Goal: Task Accomplishment & Management: Complete application form

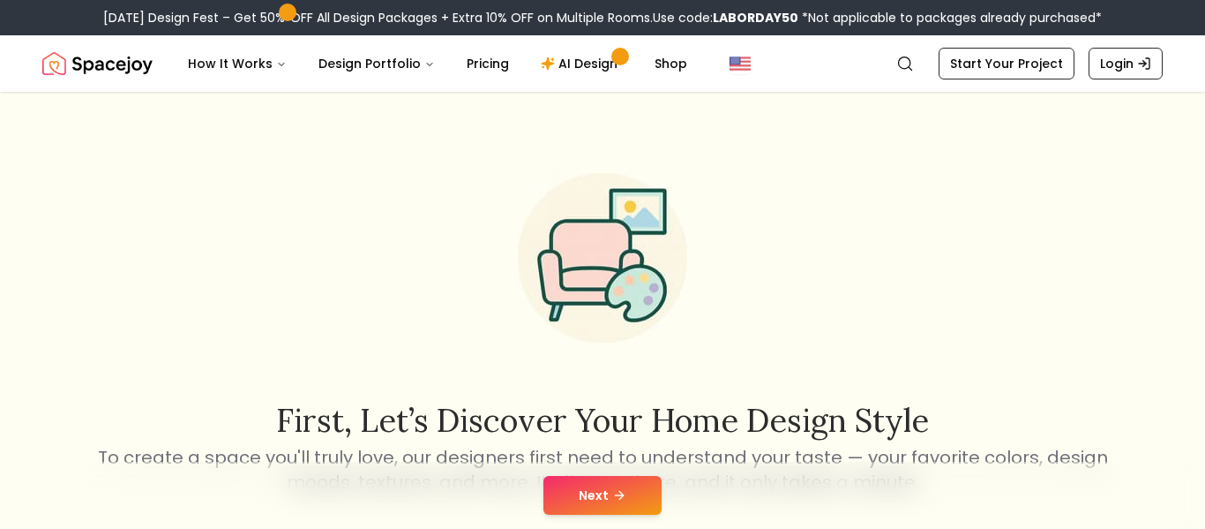
click at [611, 474] on div "Next" at bounding box center [602, 494] width 1177 height 67
click at [646, 500] on button "Next" at bounding box center [603, 495] width 118 height 39
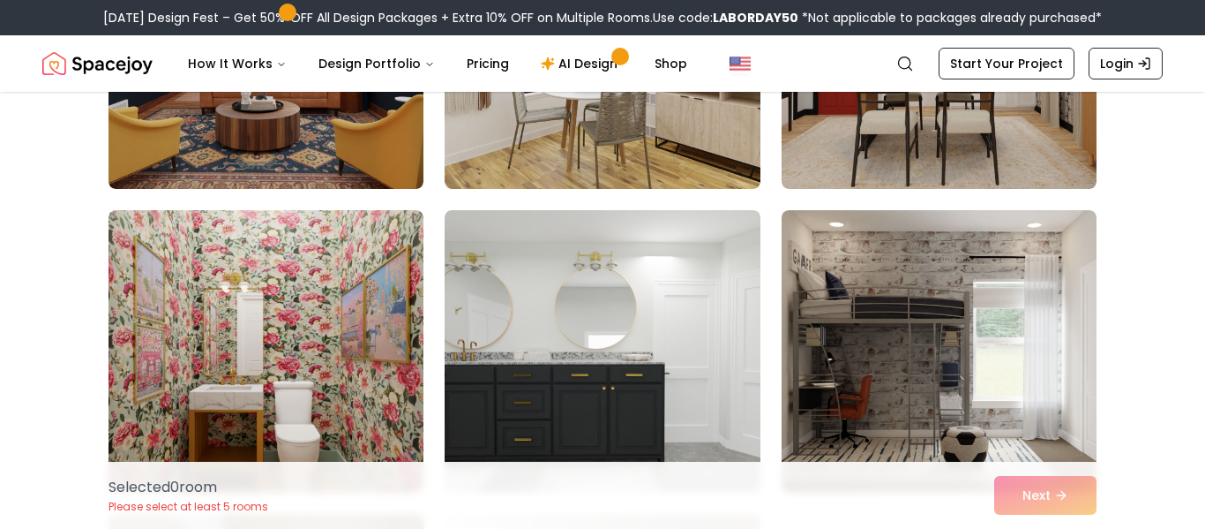
scroll to position [7697, 0]
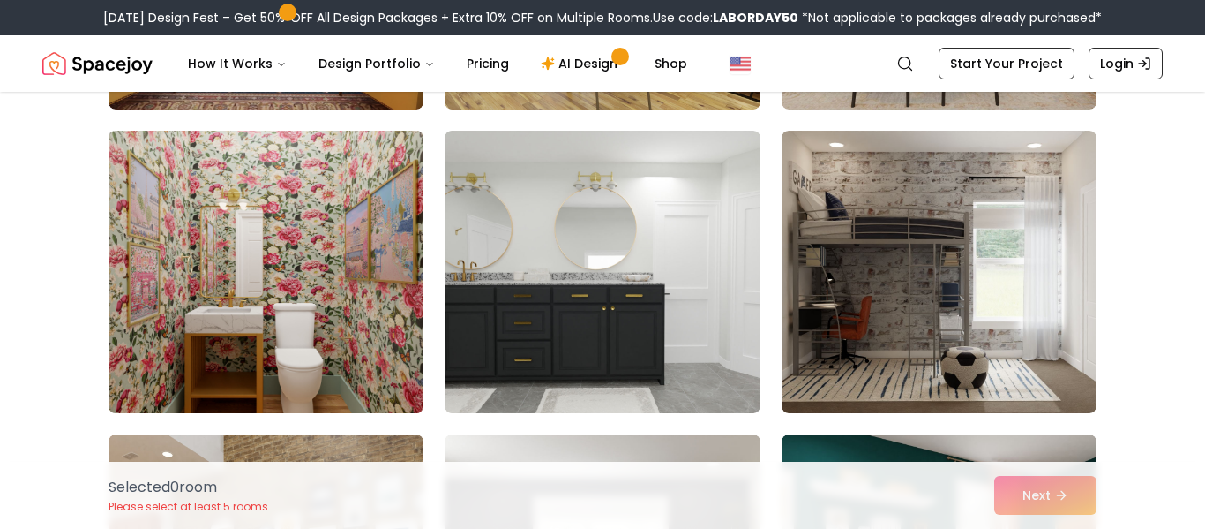
click at [367, 341] on img at bounding box center [266, 272] width 331 height 296
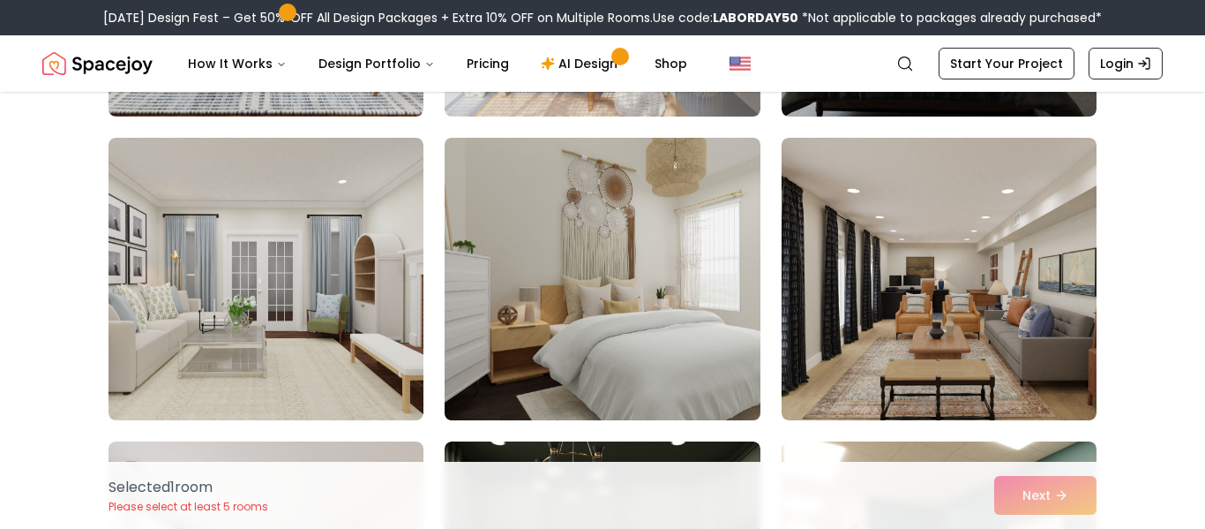
scroll to position [9512, 0]
click at [704, 257] on img at bounding box center [602, 278] width 331 height 296
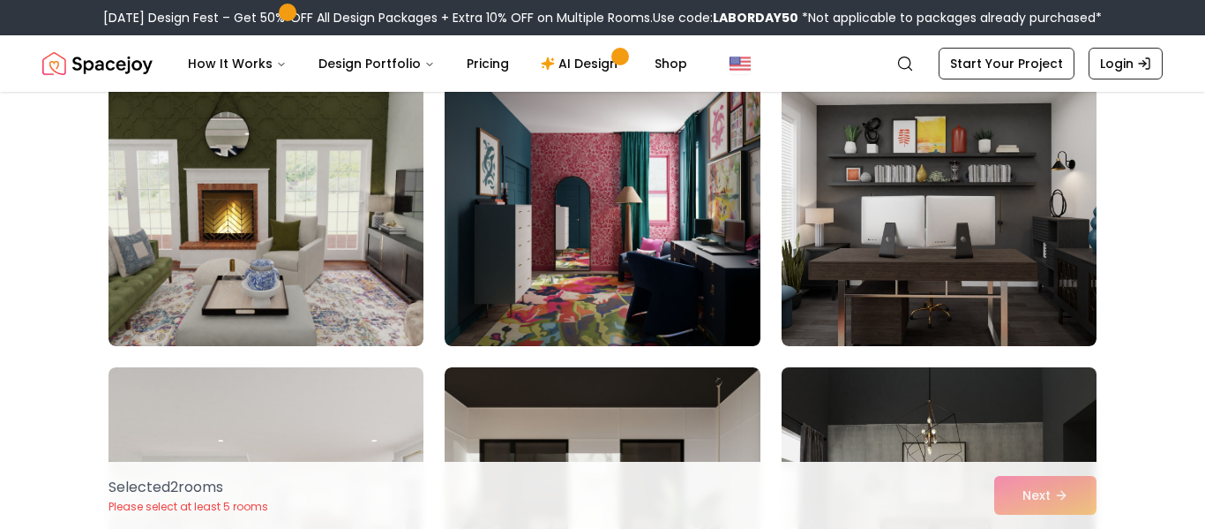
scroll to position [8981, 0]
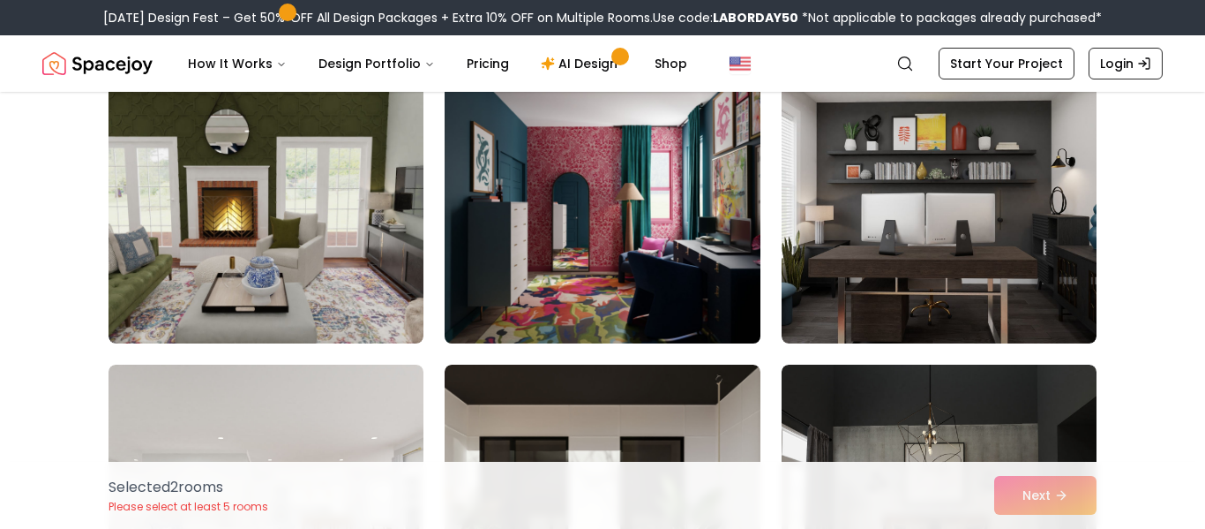
click at [748, 311] on img at bounding box center [602, 202] width 331 height 296
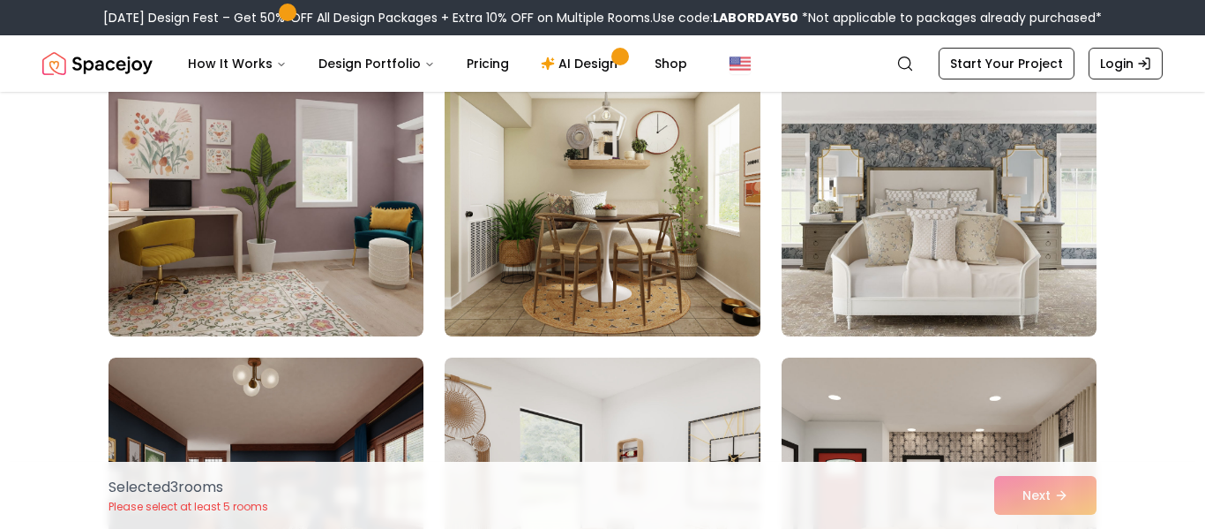
scroll to position [7165, 0]
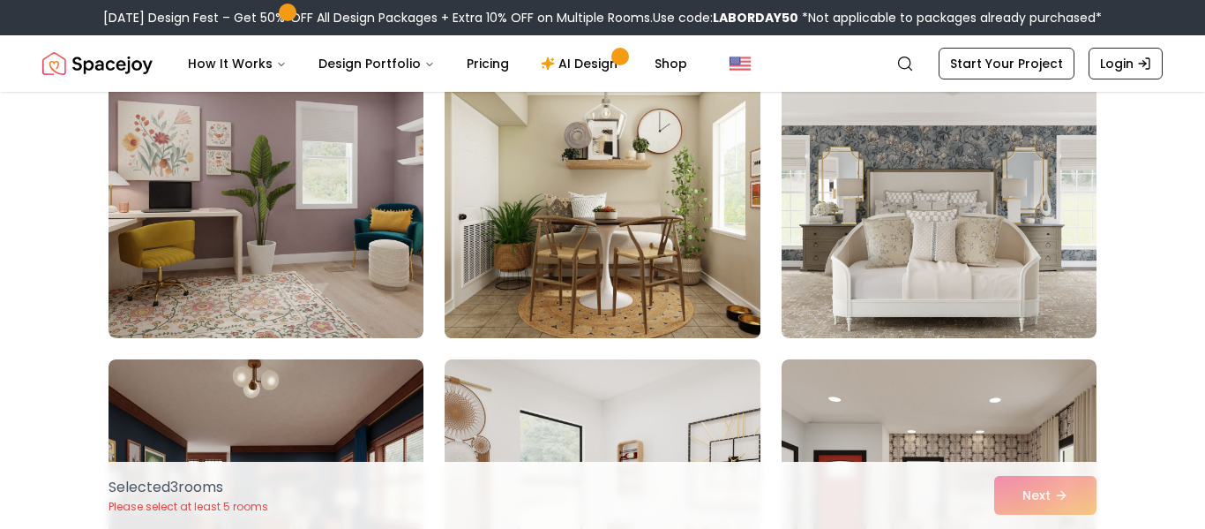
click at [700, 308] on img at bounding box center [602, 197] width 331 height 296
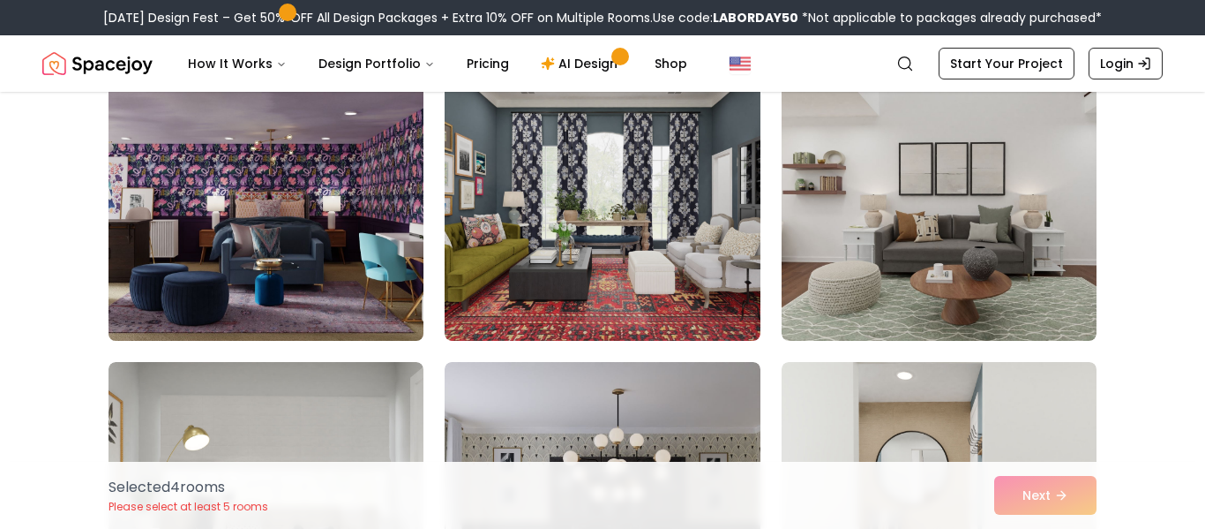
scroll to position [5332, 0]
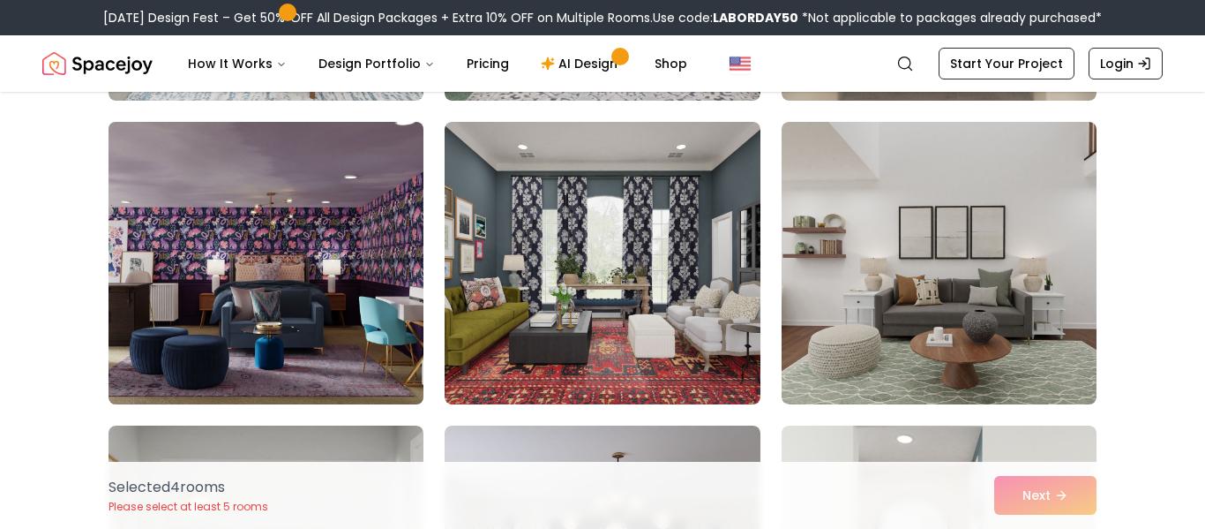
click at [378, 244] on img at bounding box center [266, 263] width 331 height 296
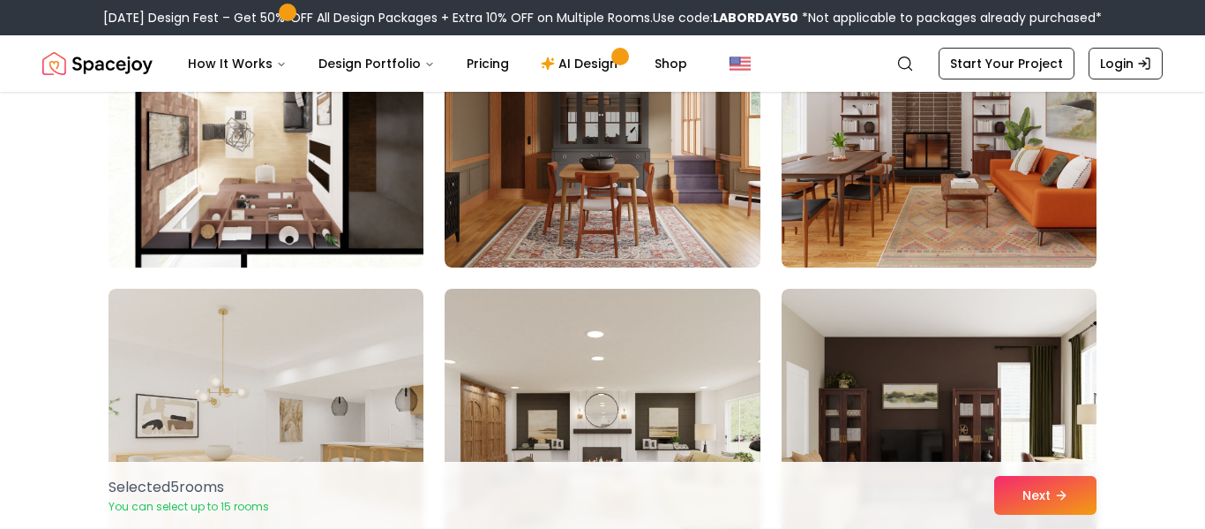
scroll to position [6164, 0]
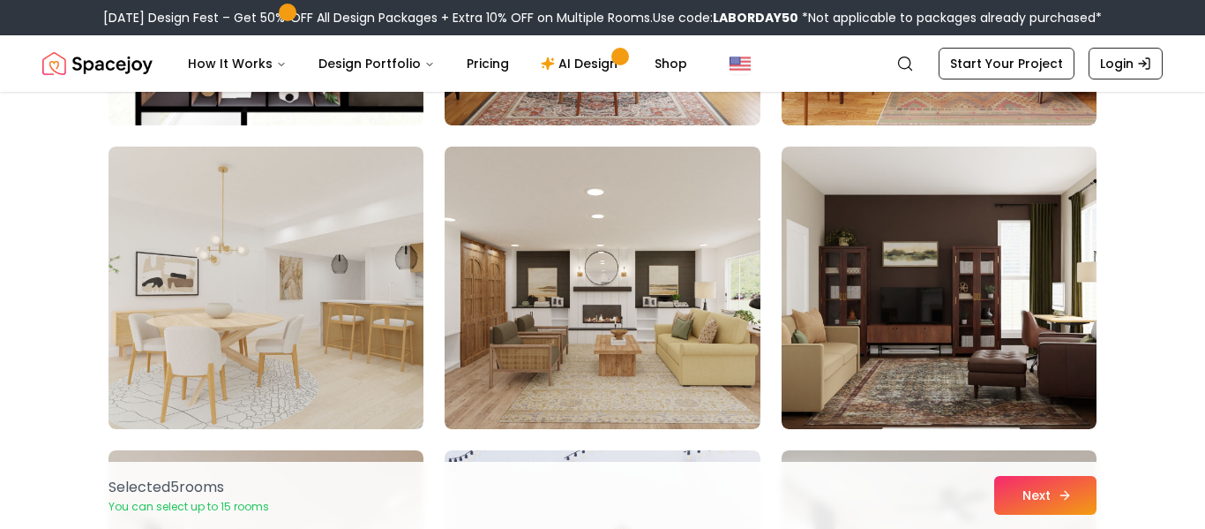
click at [1066, 503] on button "Next" at bounding box center [1045, 495] width 102 height 39
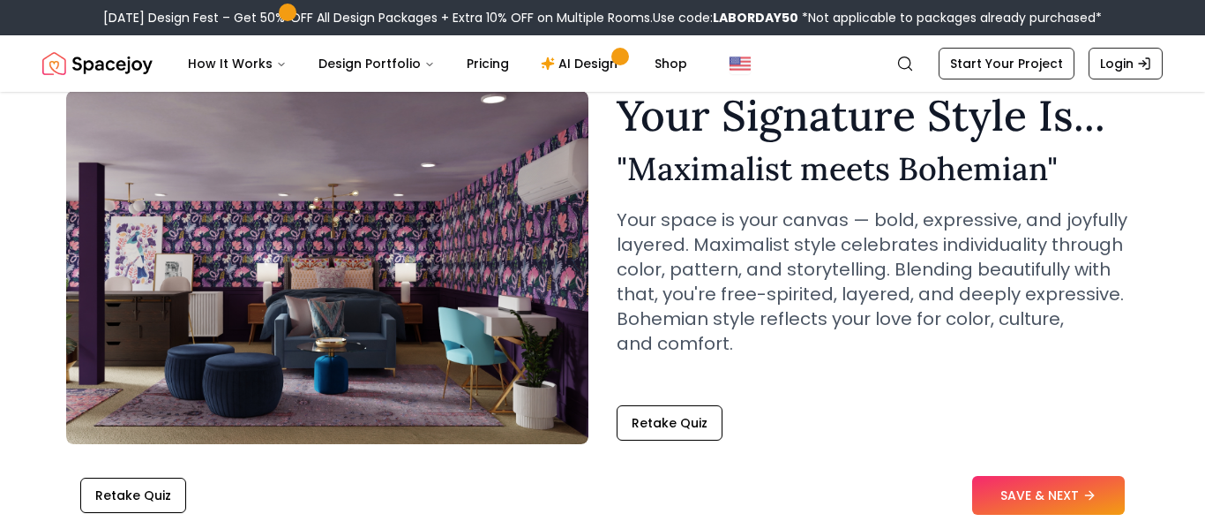
scroll to position [81, 0]
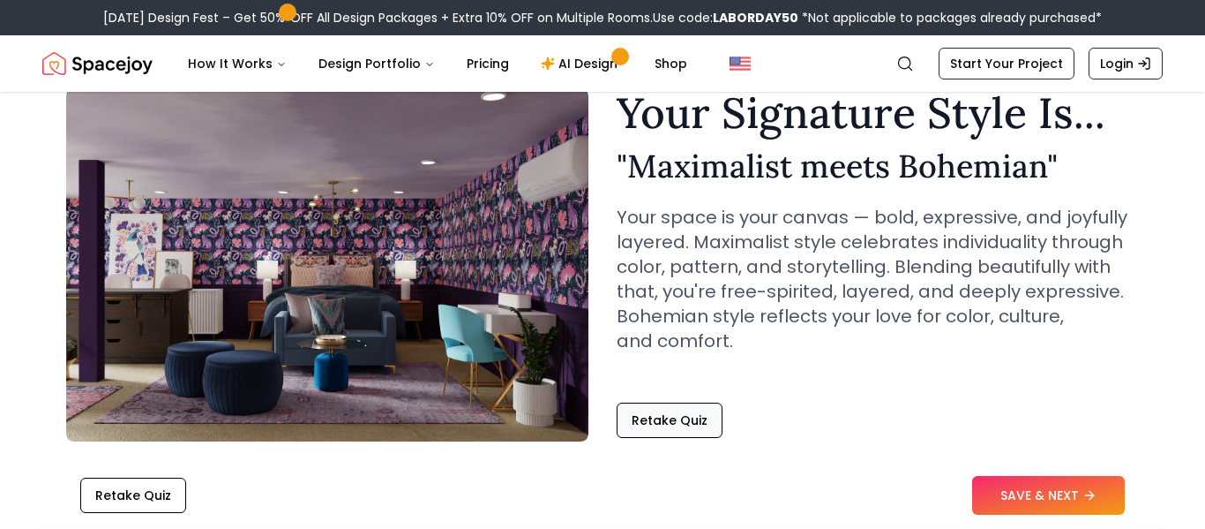
click at [677, 422] on button "Retake Quiz" at bounding box center [670, 419] width 106 height 35
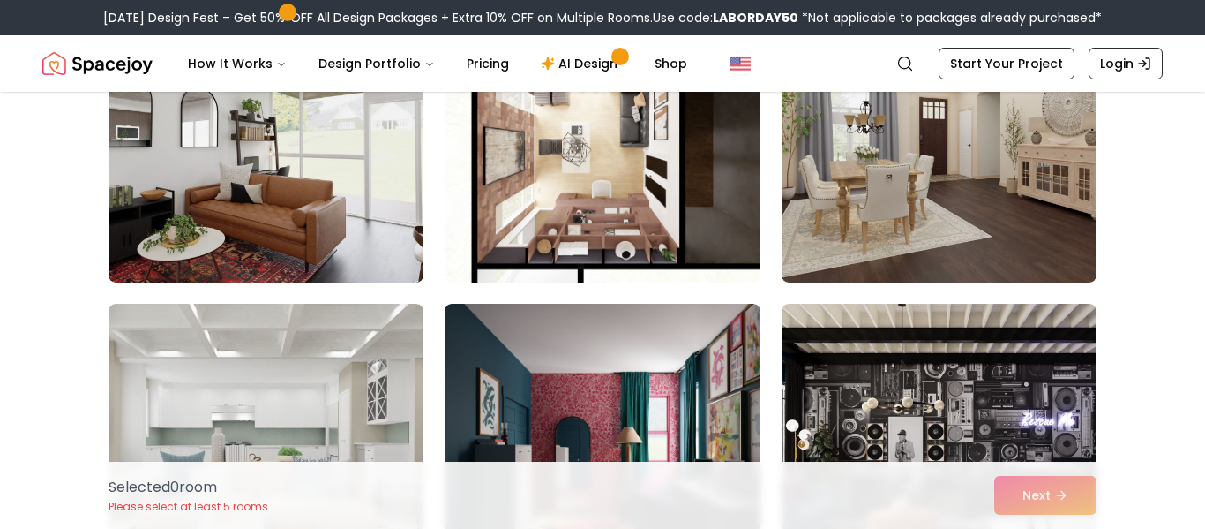
scroll to position [7102, 0]
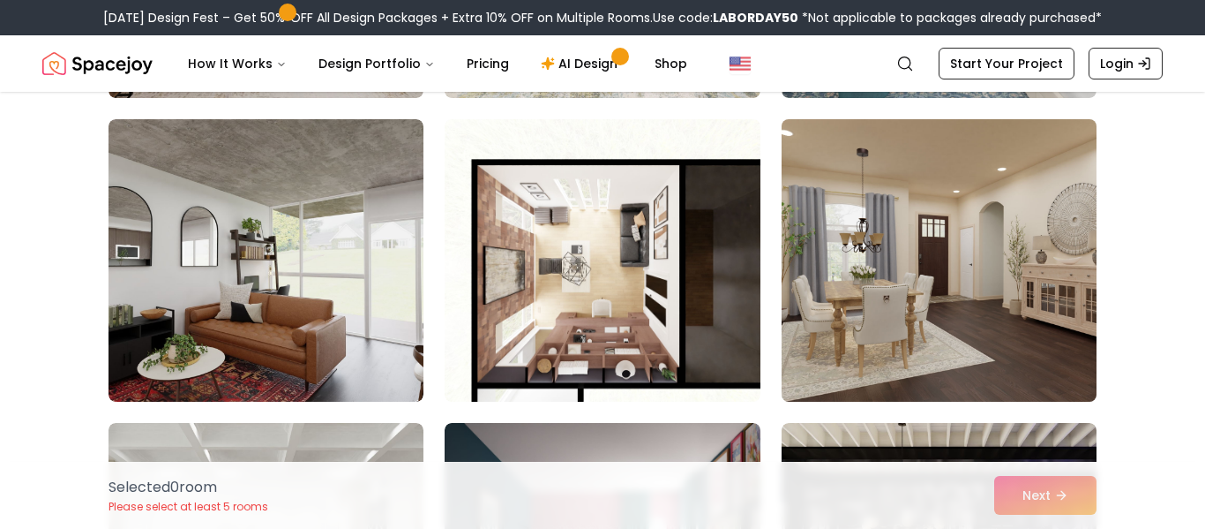
click at [928, 229] on img at bounding box center [939, 260] width 331 height 296
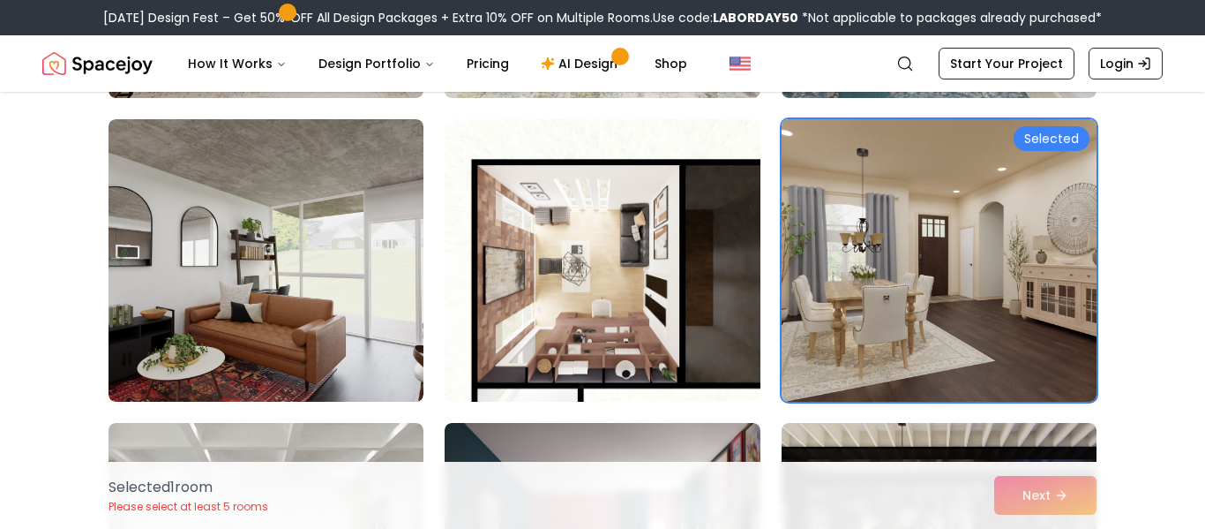
click at [939, 331] on img at bounding box center [939, 260] width 331 height 296
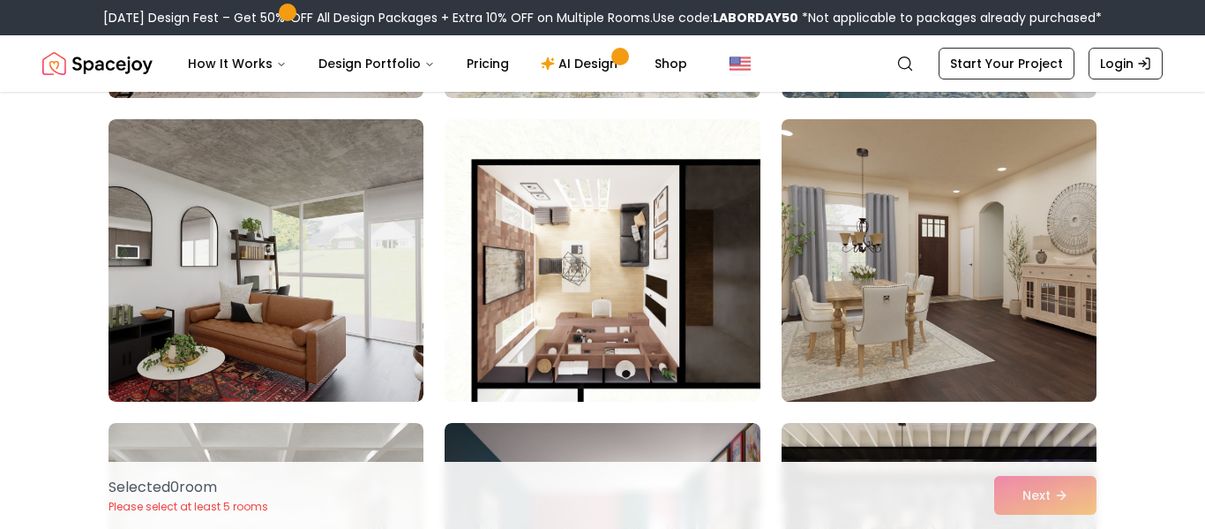
click at [906, 211] on img at bounding box center [939, 260] width 331 height 296
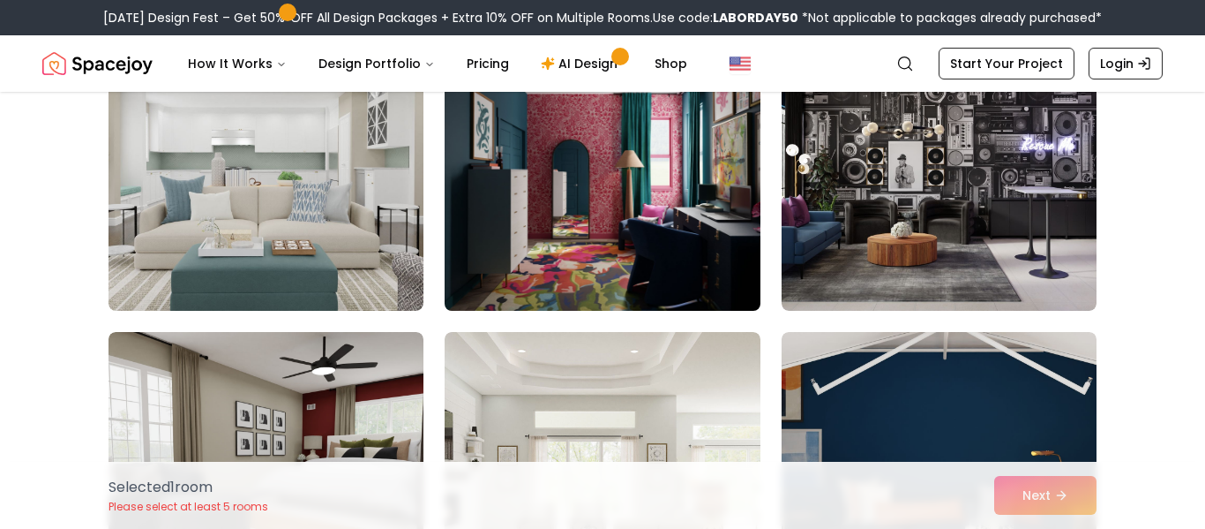
click at [629, 259] on img at bounding box center [602, 169] width 331 height 296
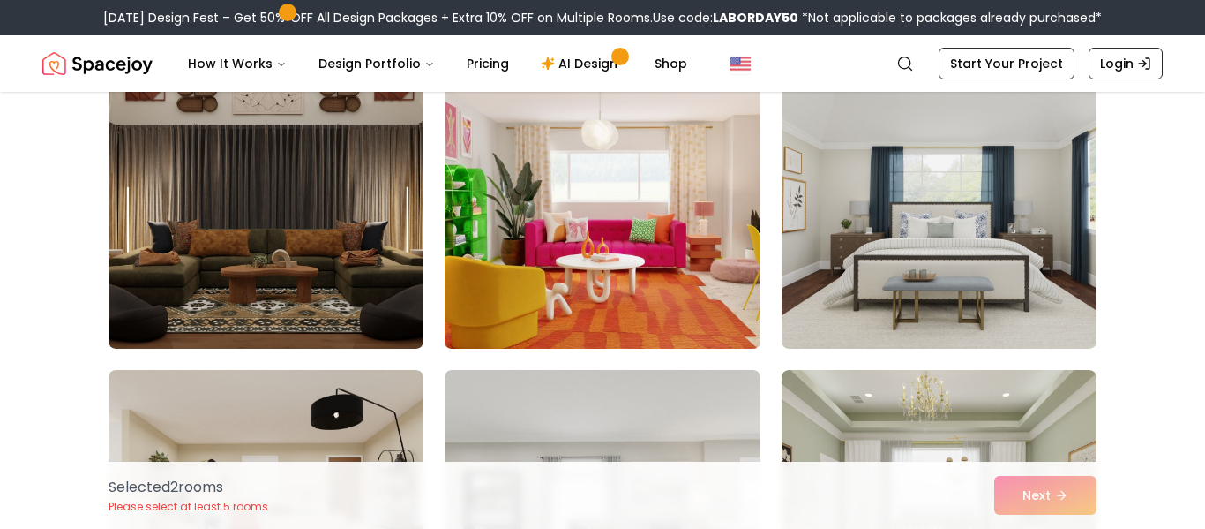
click at [705, 299] on img at bounding box center [602, 207] width 331 height 296
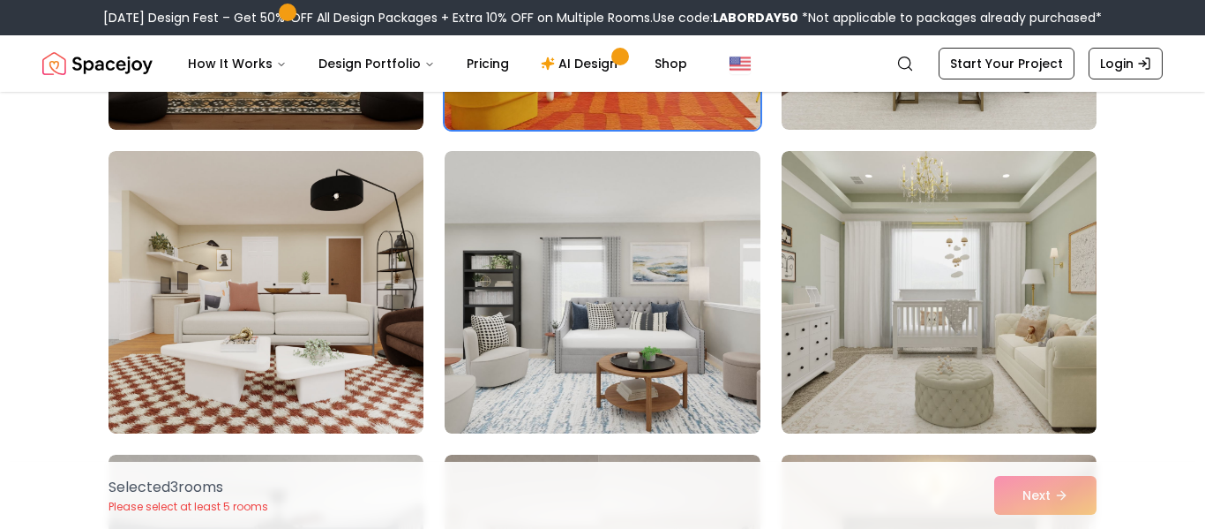
scroll to position [9497, 0]
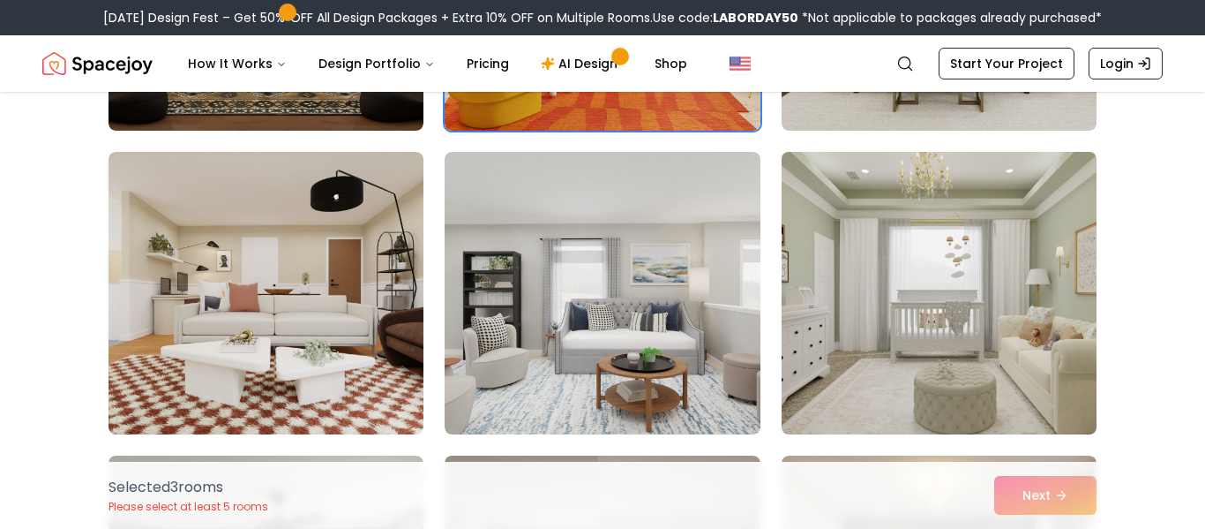
click at [908, 296] on img at bounding box center [939, 293] width 331 height 296
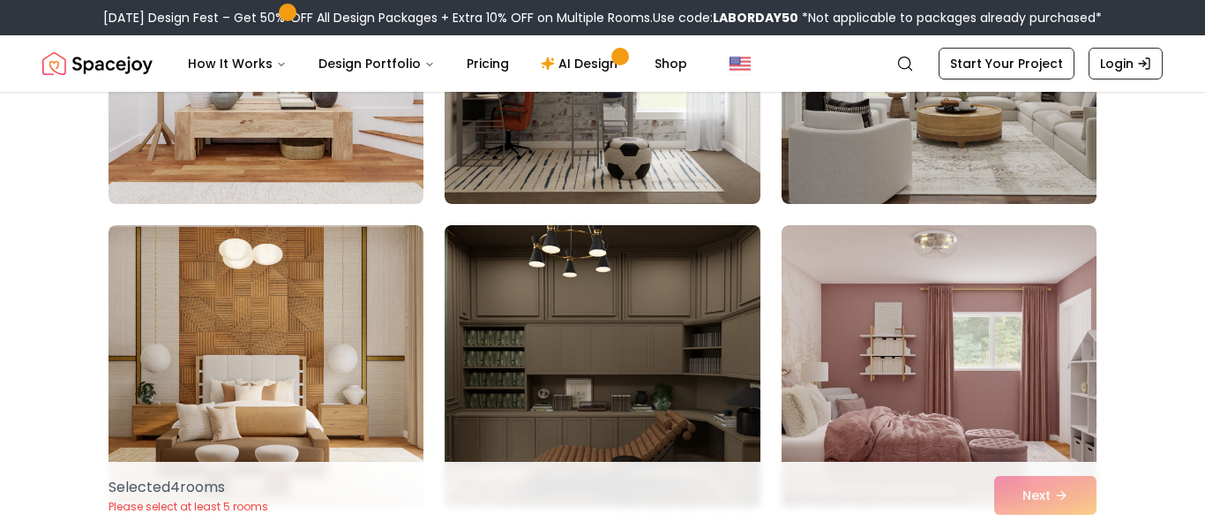
scroll to position [2198, 0]
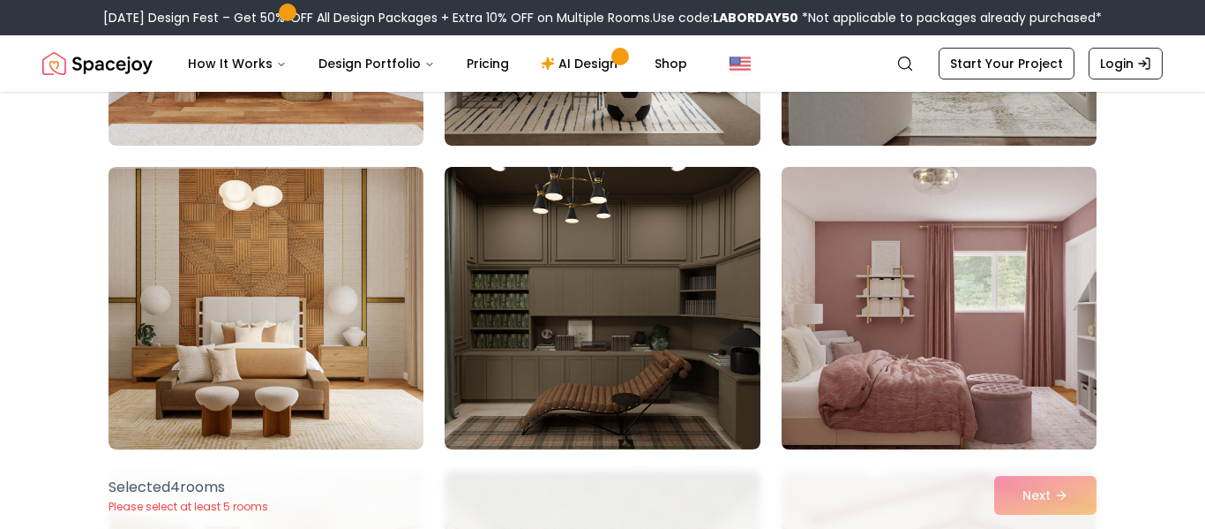
click at [847, 268] on img at bounding box center [939, 308] width 331 height 296
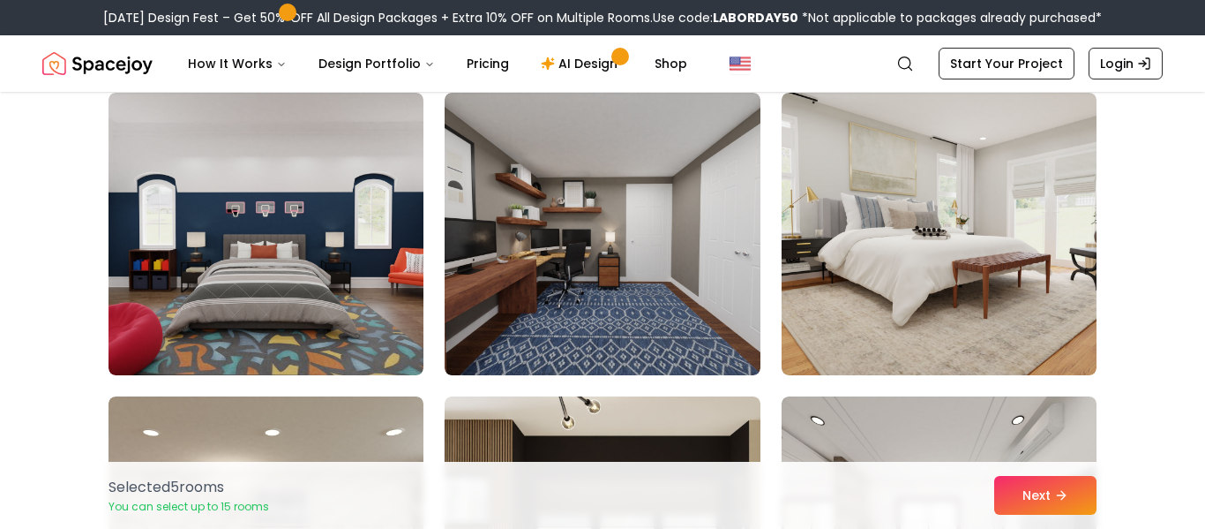
scroll to position [1029, 0]
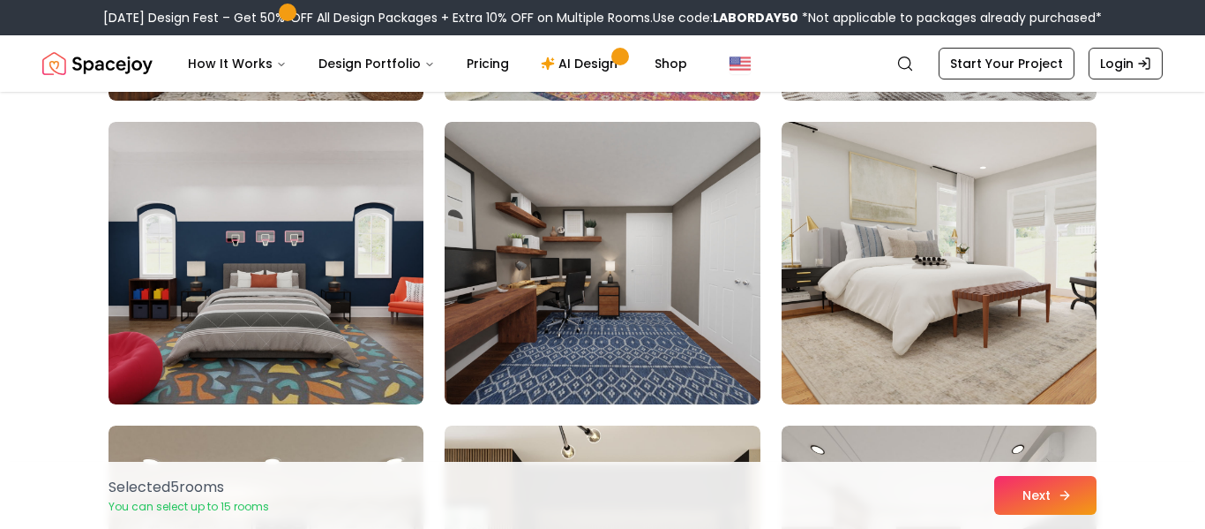
click at [1066, 486] on button "Next" at bounding box center [1045, 495] width 102 height 39
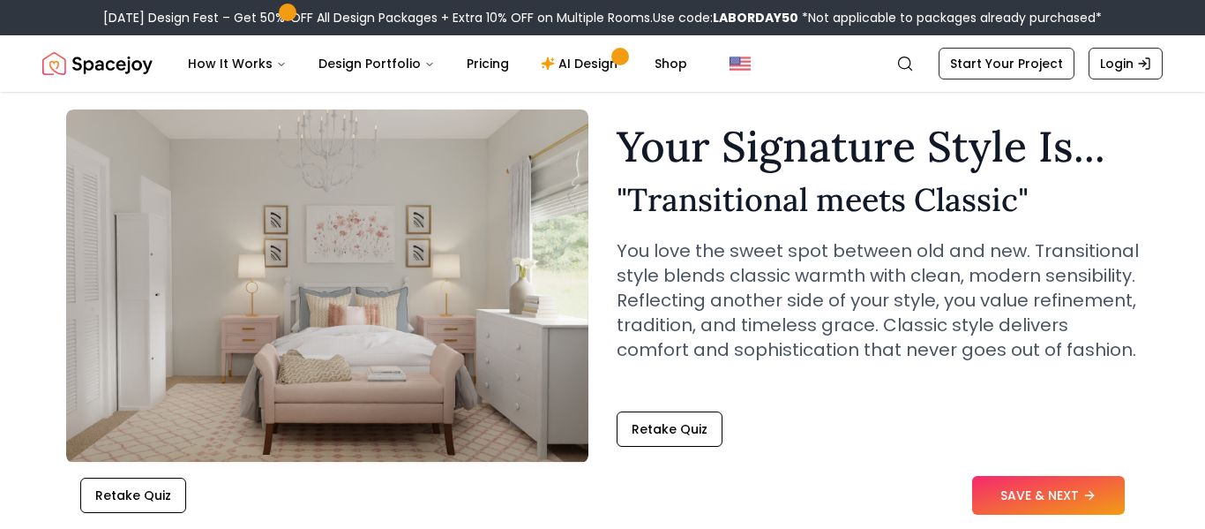
scroll to position [57, 0]
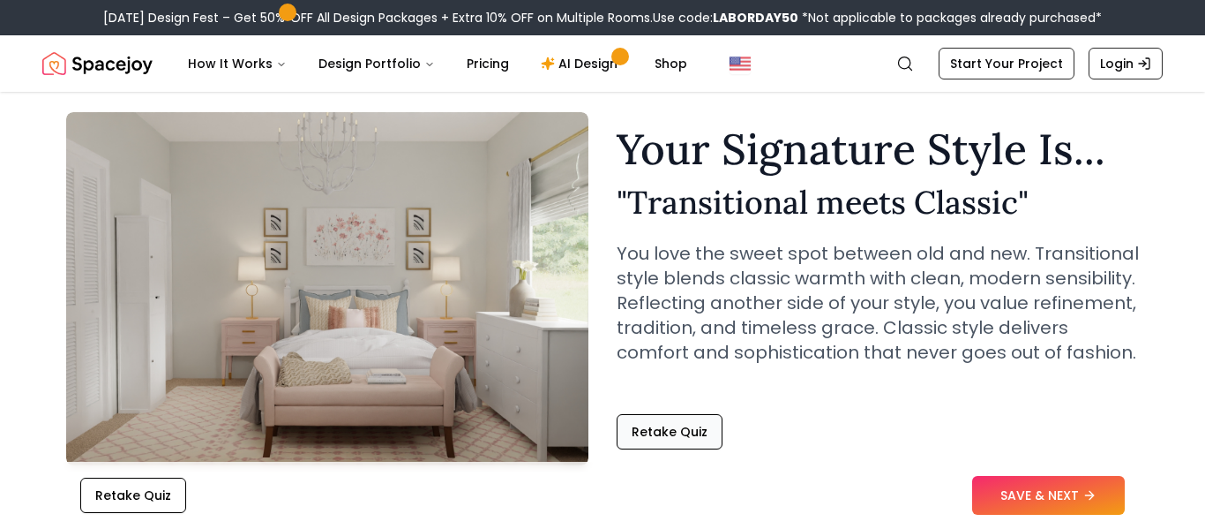
click at [689, 444] on button "Retake Quiz" at bounding box center [670, 431] width 106 height 35
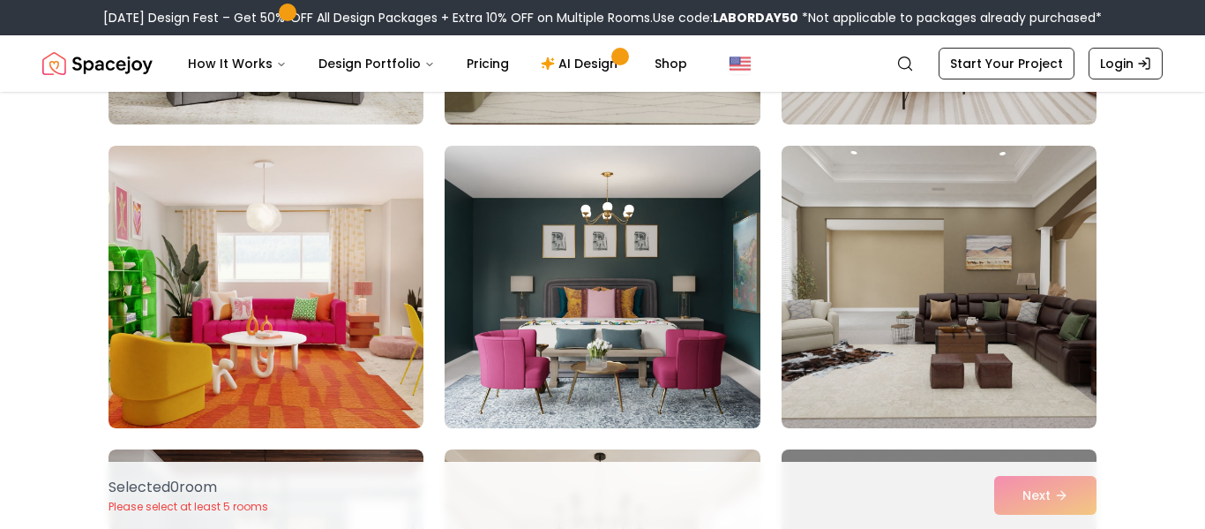
scroll to position [3134, 0]
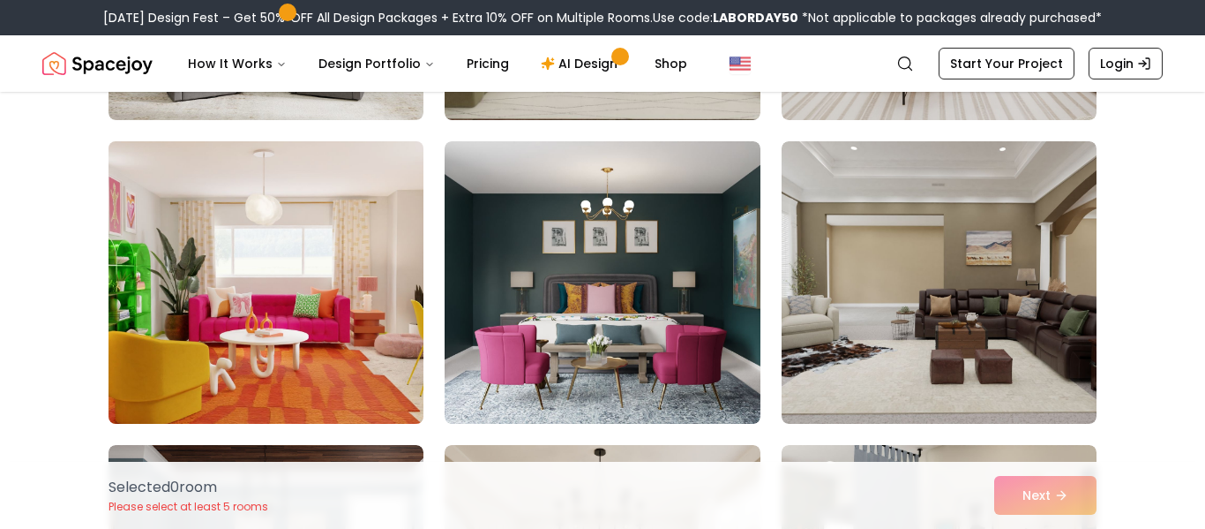
click at [366, 268] on img at bounding box center [266, 282] width 331 height 296
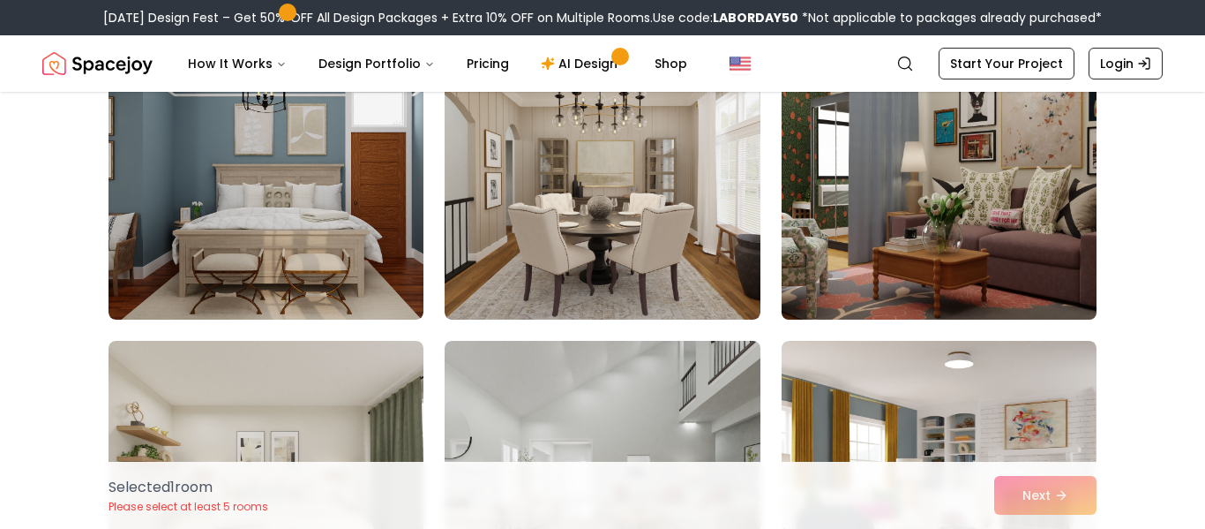
scroll to position [3540, 0]
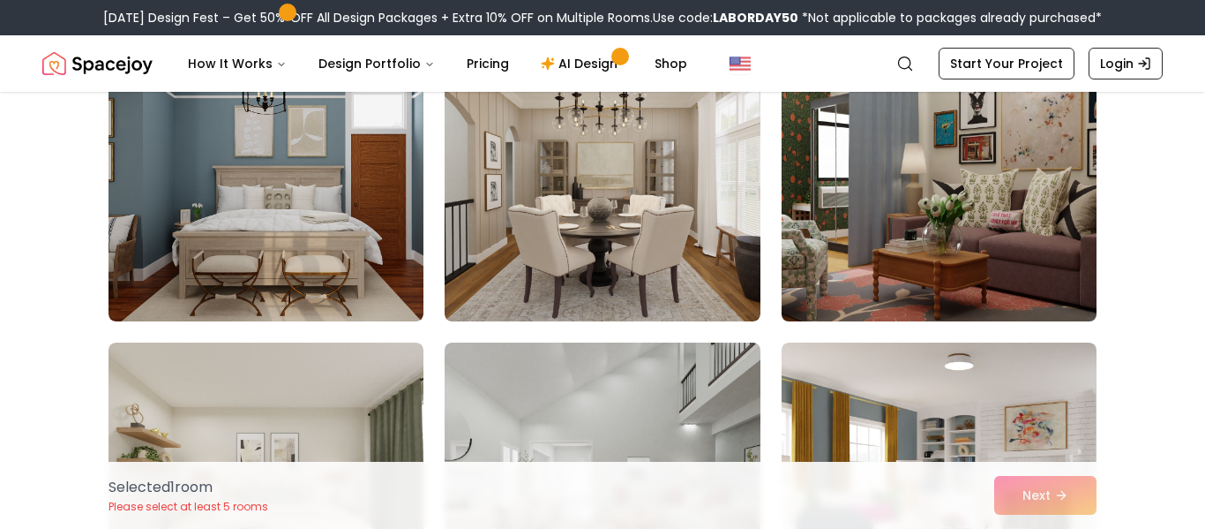
click at [1091, 215] on img at bounding box center [939, 180] width 331 height 296
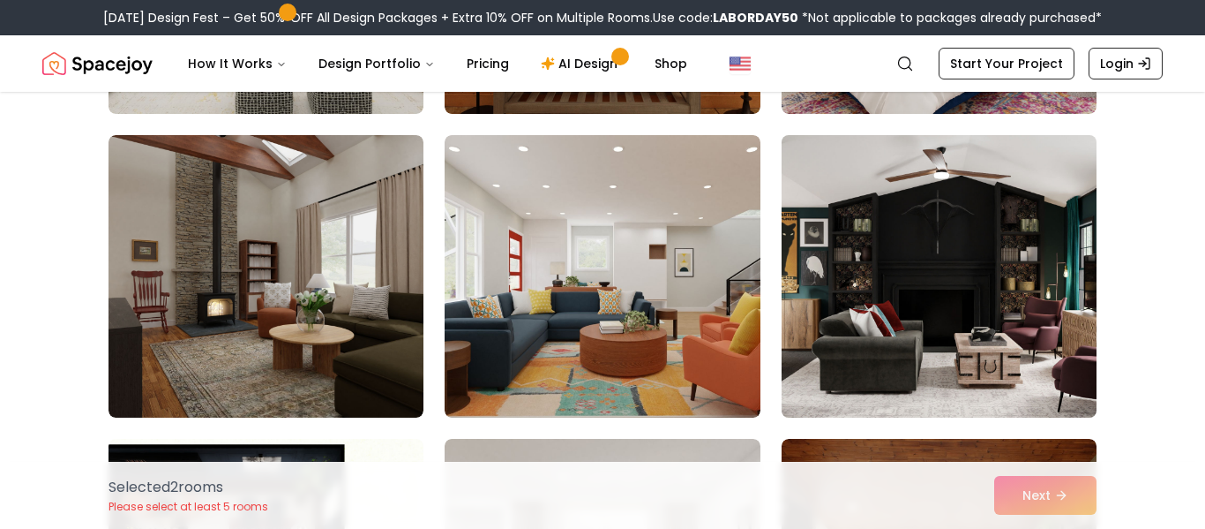
scroll to position [6784, 0]
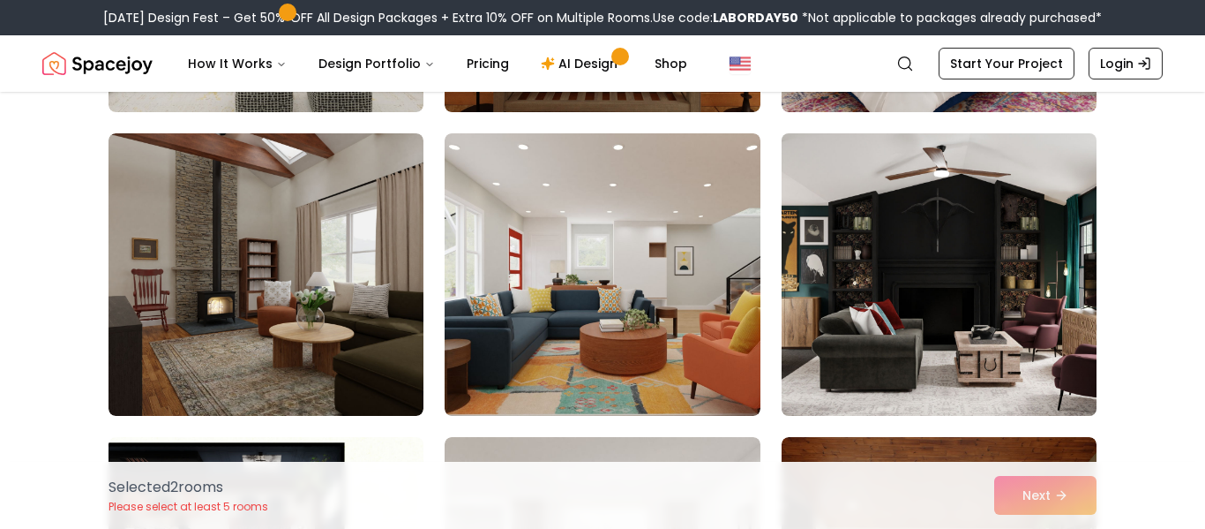
click at [873, 240] on img at bounding box center [939, 274] width 331 height 296
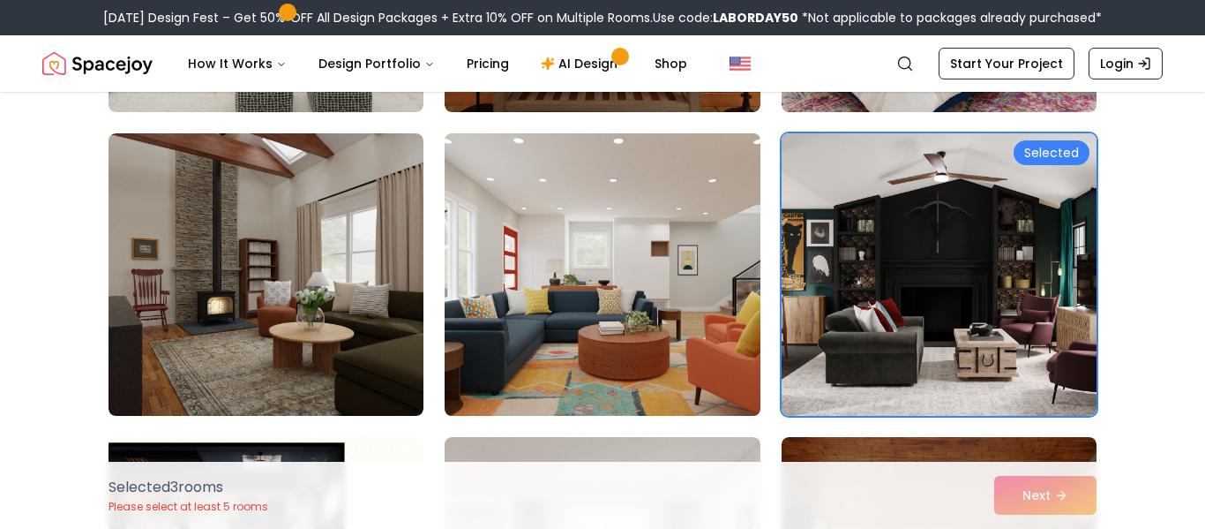
scroll to position [6805, 0]
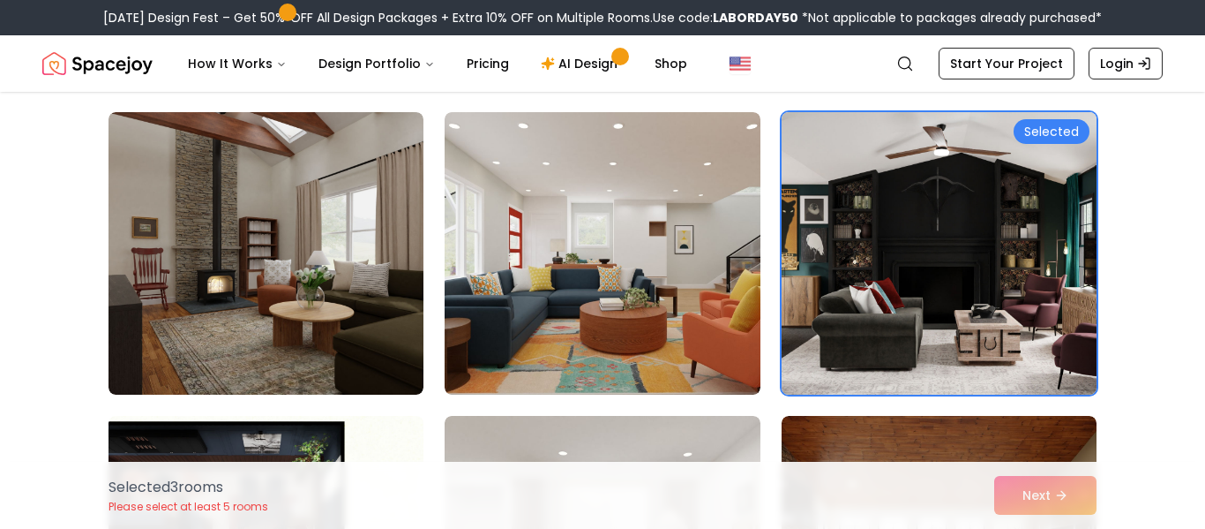
click at [908, 242] on img at bounding box center [939, 253] width 331 height 296
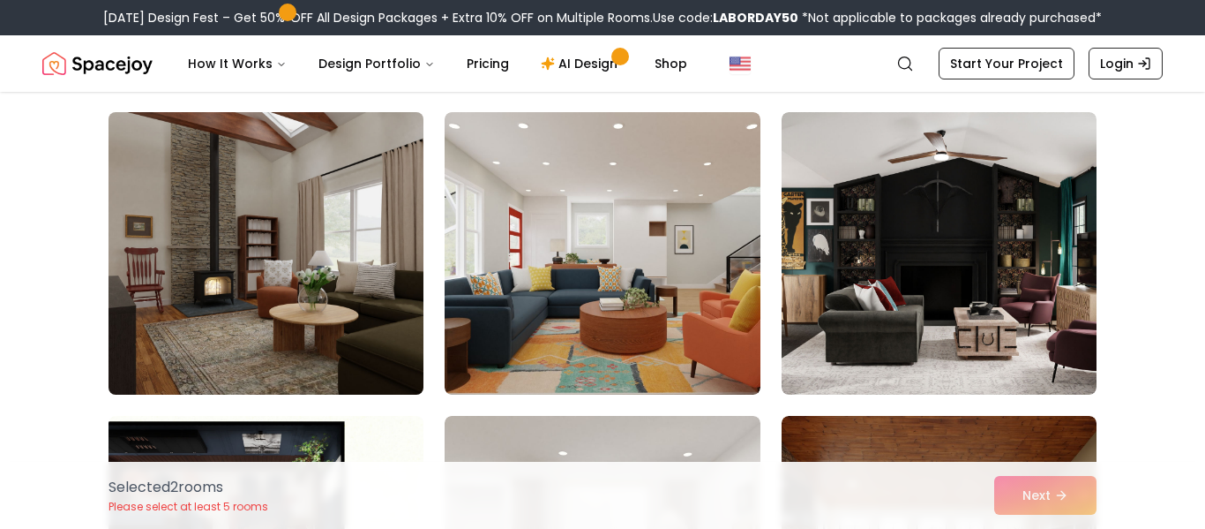
click at [364, 314] on img at bounding box center [266, 253] width 331 height 296
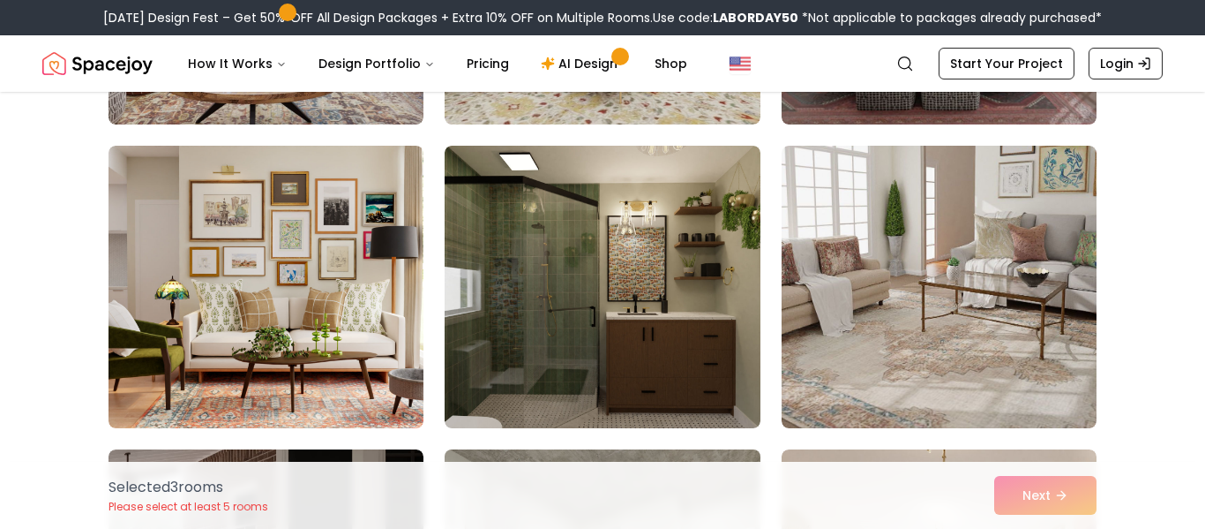
scroll to position [9503, 0]
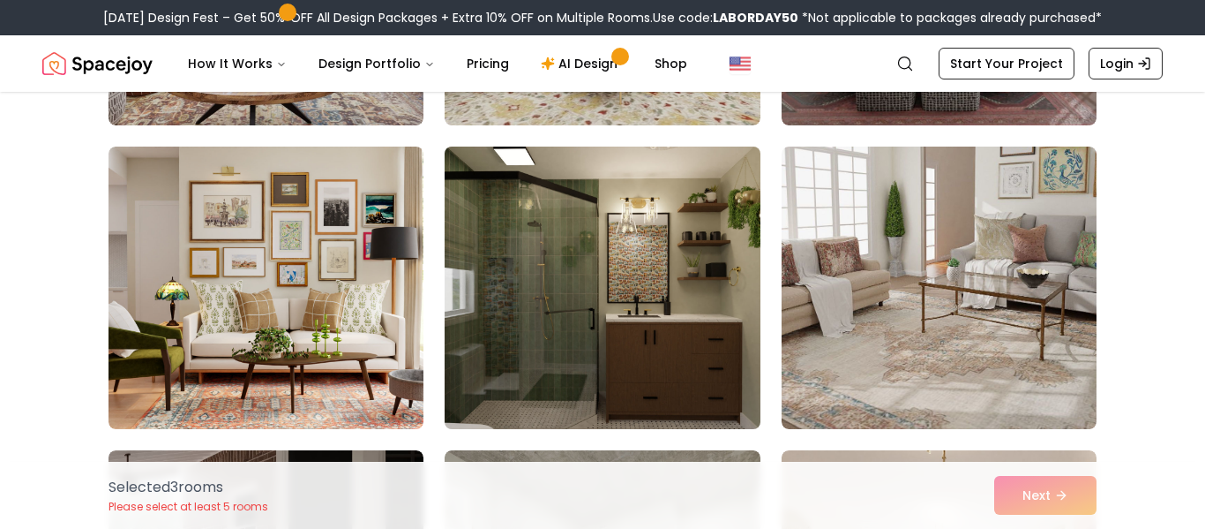
click at [693, 281] on img at bounding box center [602, 287] width 331 height 296
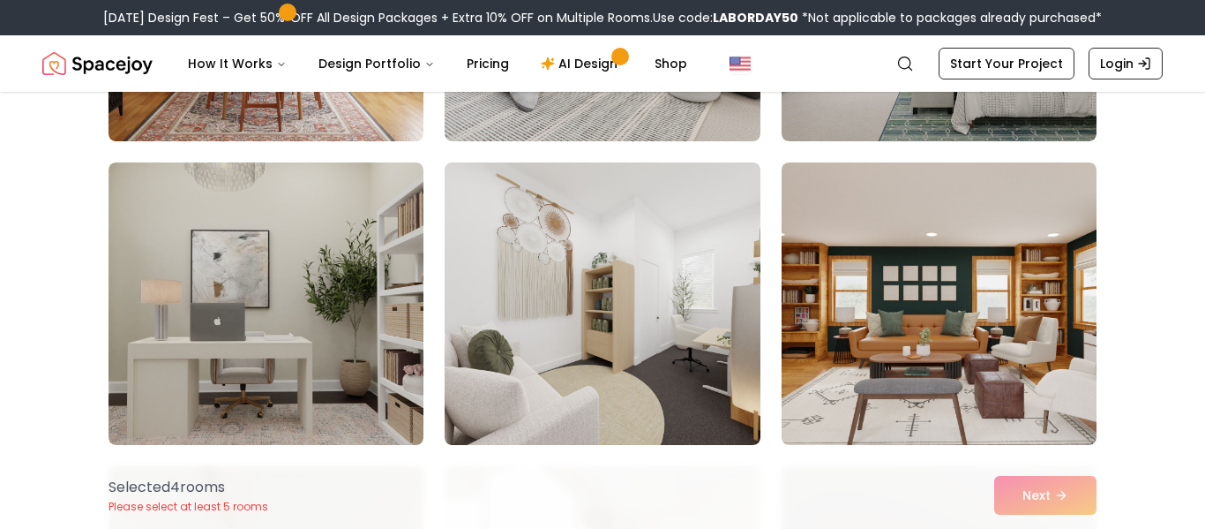
scroll to position [4360, 0]
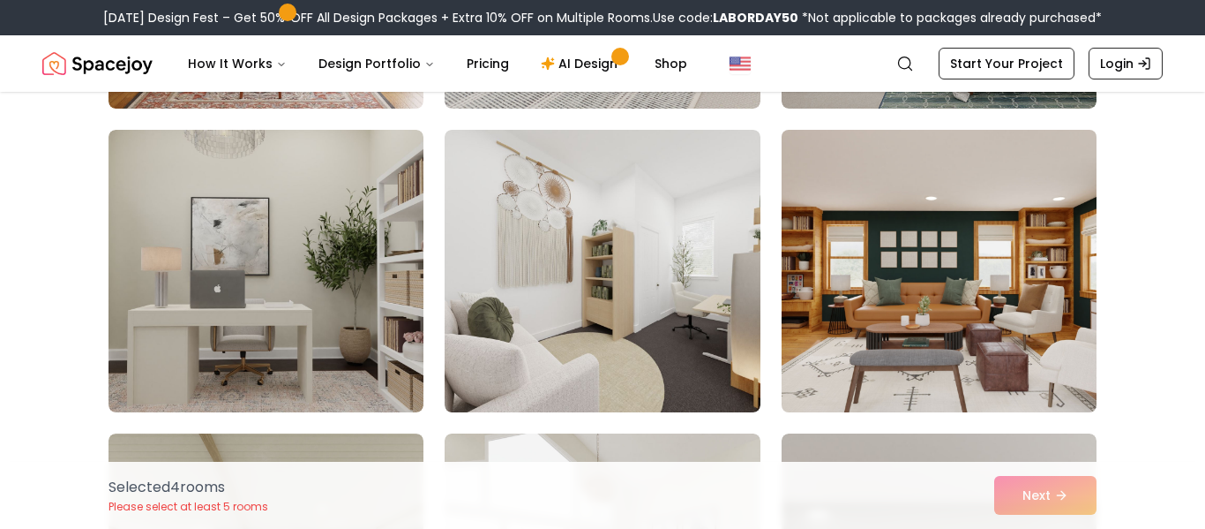
click at [905, 307] on img at bounding box center [939, 271] width 331 height 296
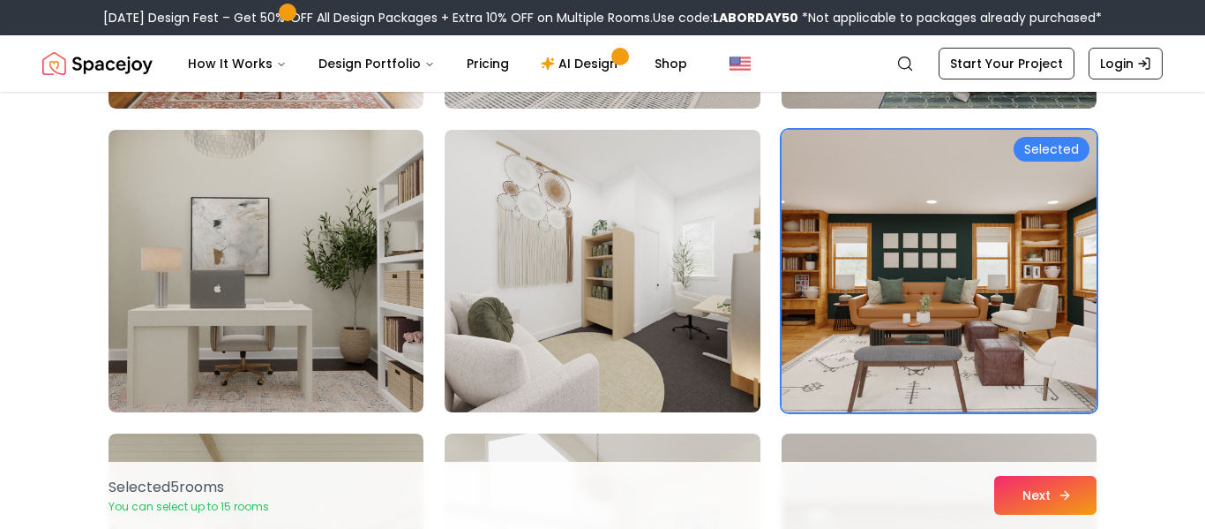
click at [1042, 486] on button "Next" at bounding box center [1045, 495] width 102 height 39
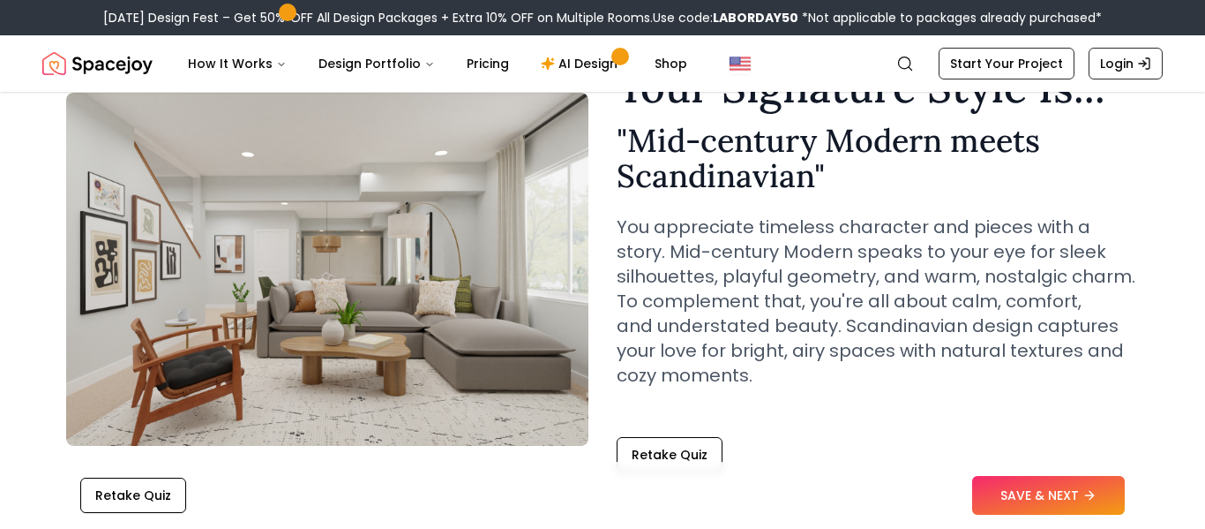
scroll to position [104, 0]
click at [1071, 507] on button "SAVE & NEXT" at bounding box center [1048, 495] width 153 height 39
